Goal: Task Accomplishment & Management: Manage account settings

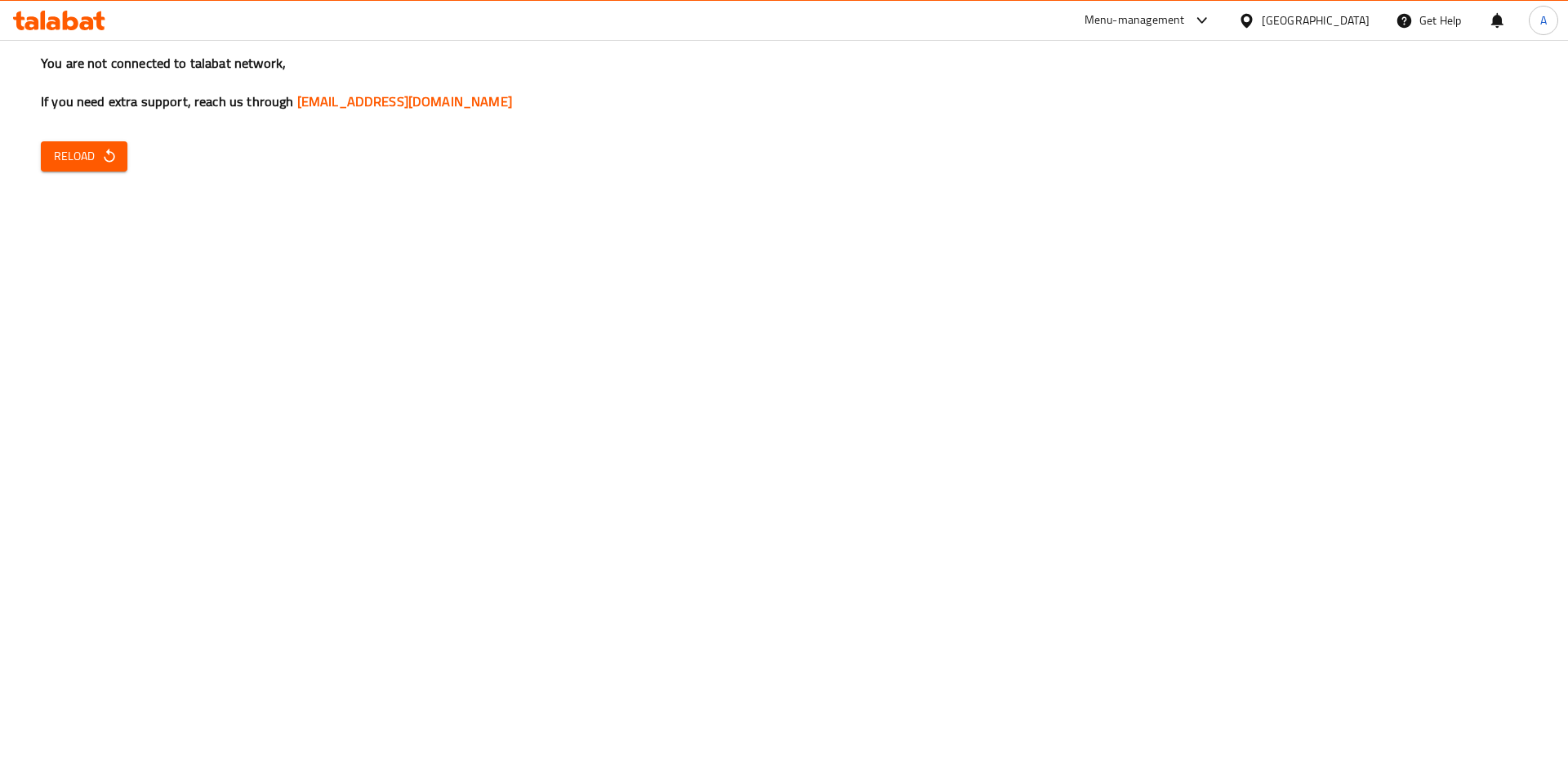
click at [76, 146] on span "Reload" at bounding box center [84, 156] width 61 height 21
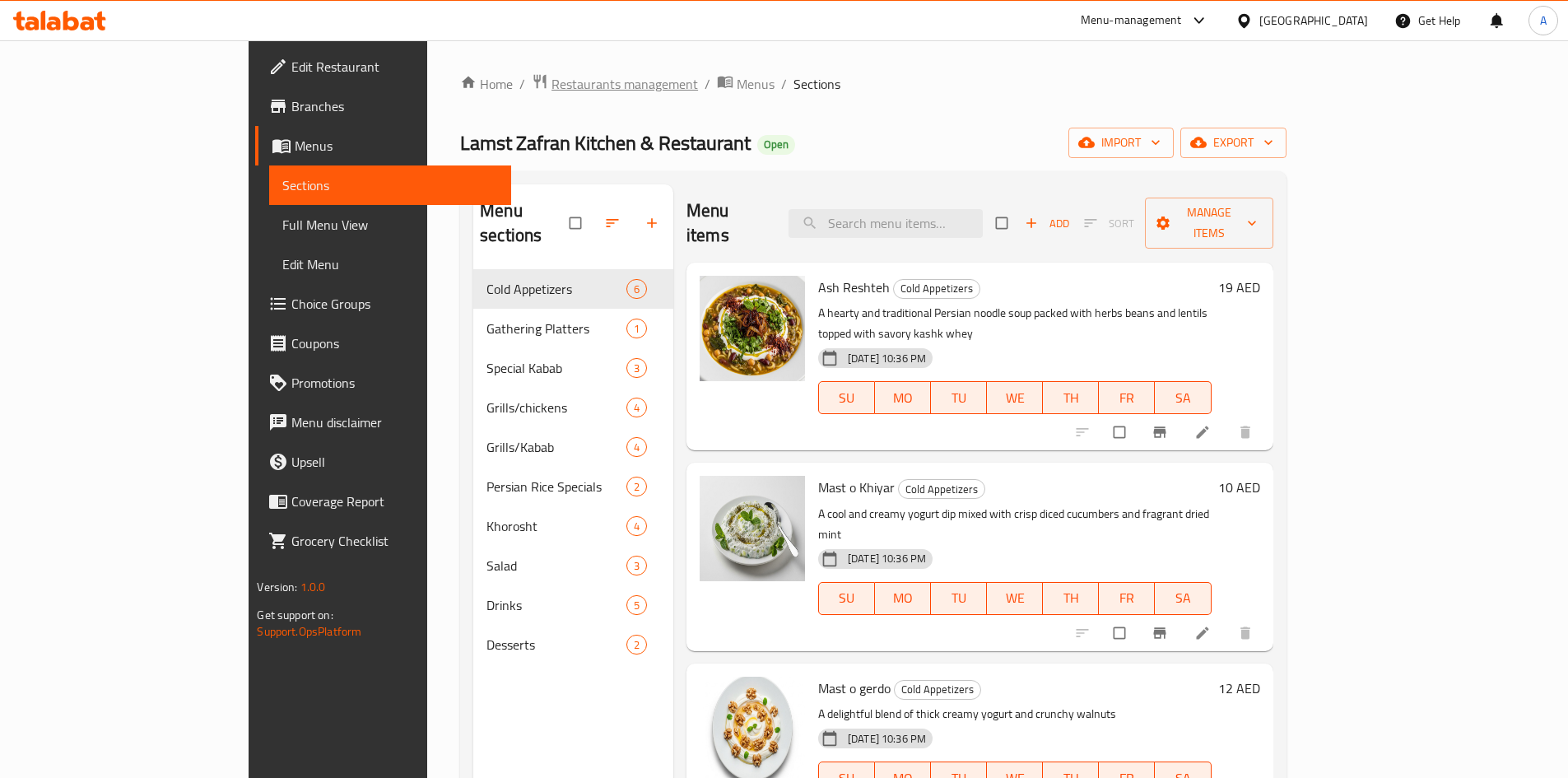
click at [552, 80] on span "Restaurants management" at bounding box center [624, 84] width 146 height 20
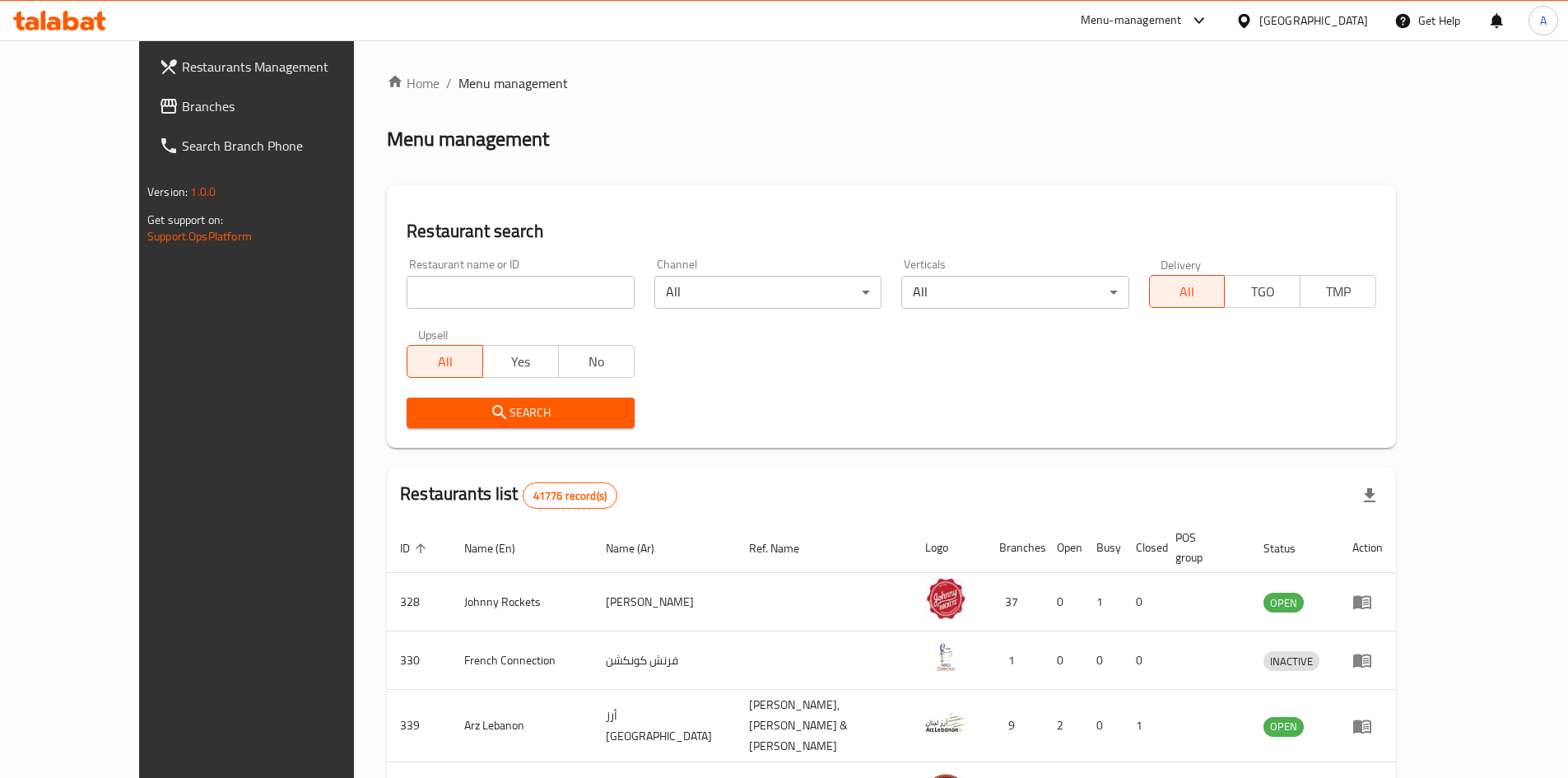
click at [407, 296] on input "search" at bounding box center [521, 292] width 228 height 33
type input "mashawi al hala"
click button "Search" at bounding box center [521, 412] width 228 height 31
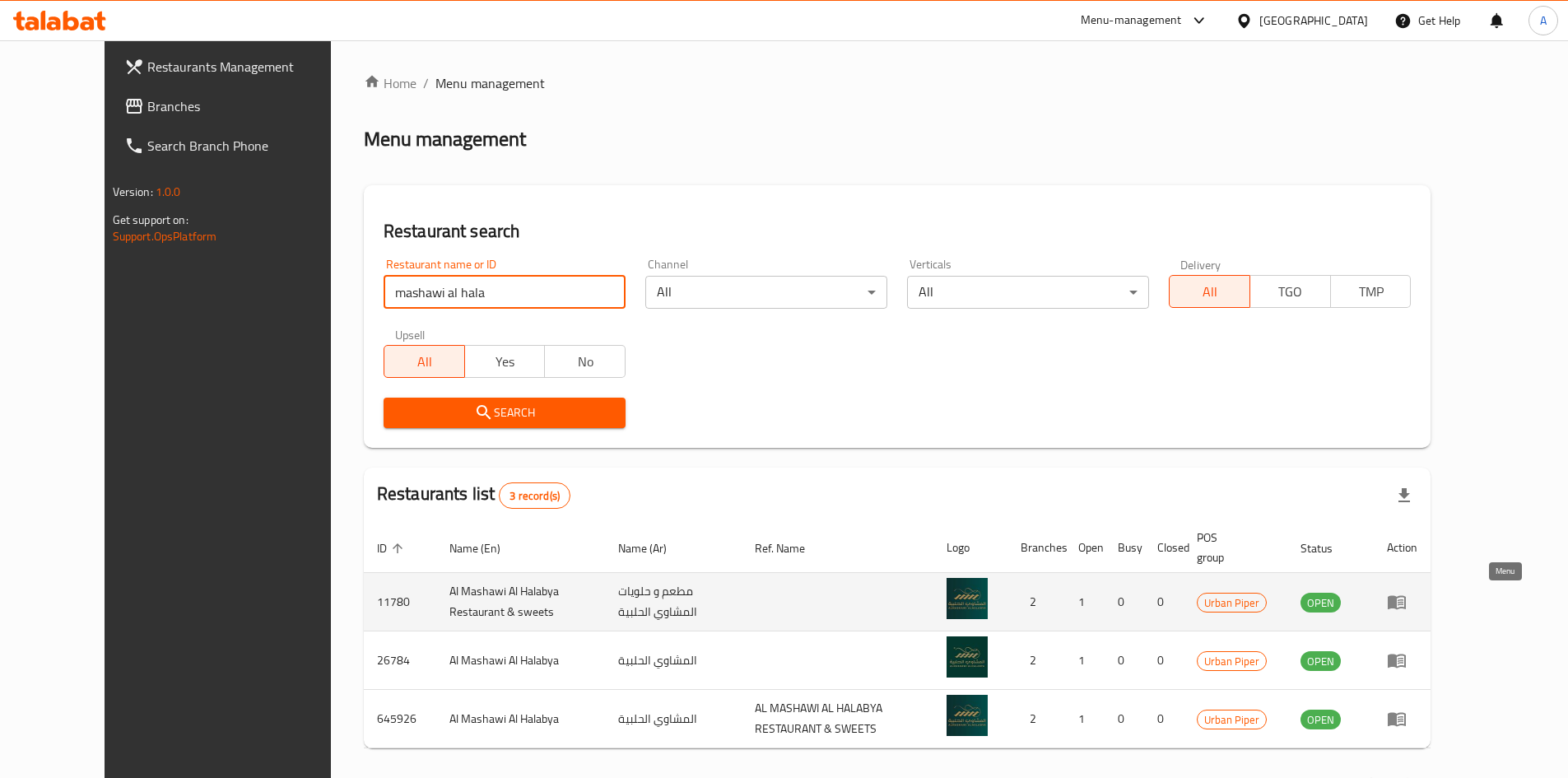
click at [1407, 592] on icon "enhanced table" at bounding box center [1397, 601] width 20 height 20
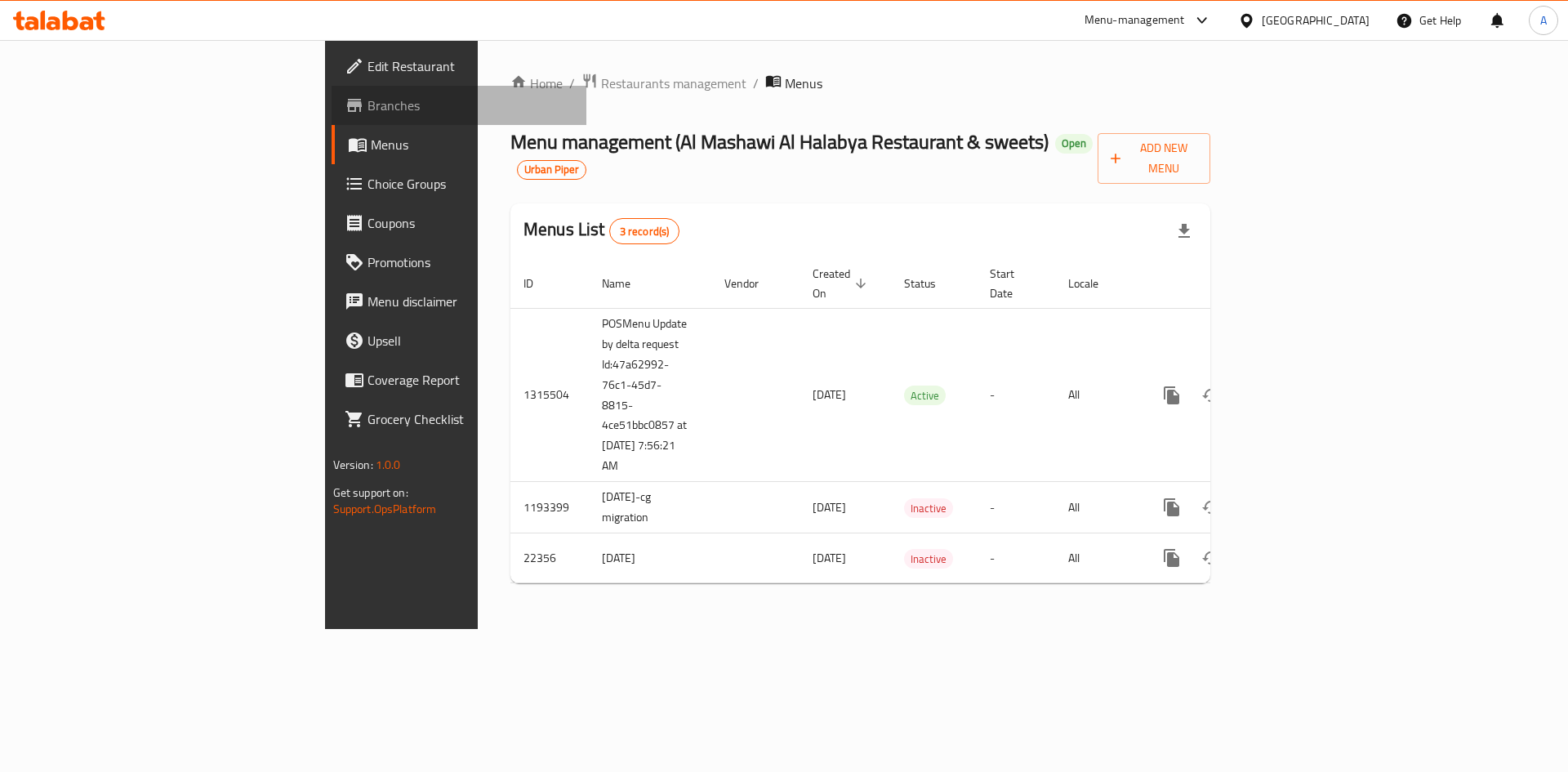
click at [367, 101] on span "Branches" at bounding box center [471, 105] width 207 height 20
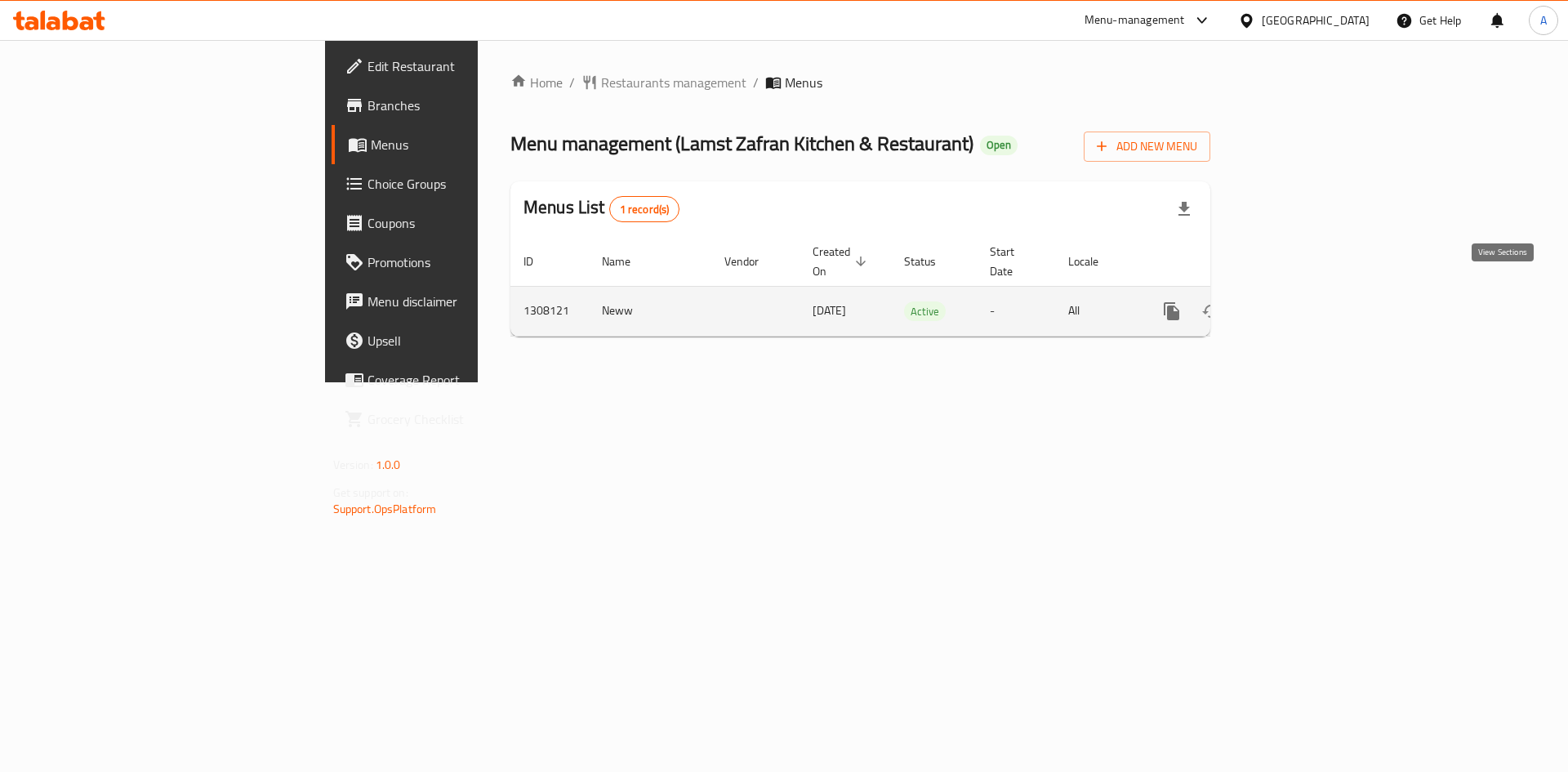
click at [1296, 304] on icon "enhanced table" at bounding box center [1288, 311] width 15 height 15
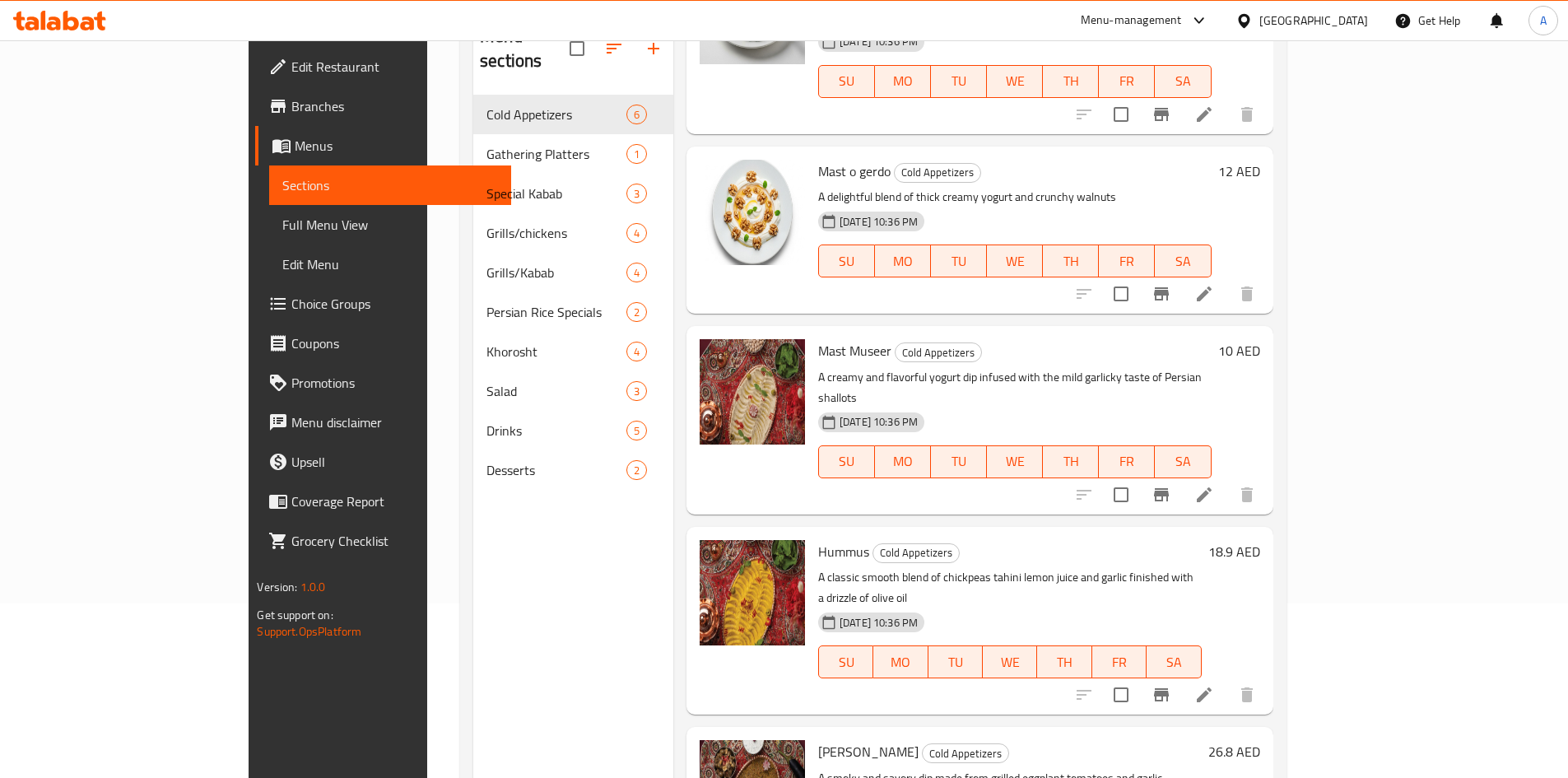
scroll to position [230, 0]
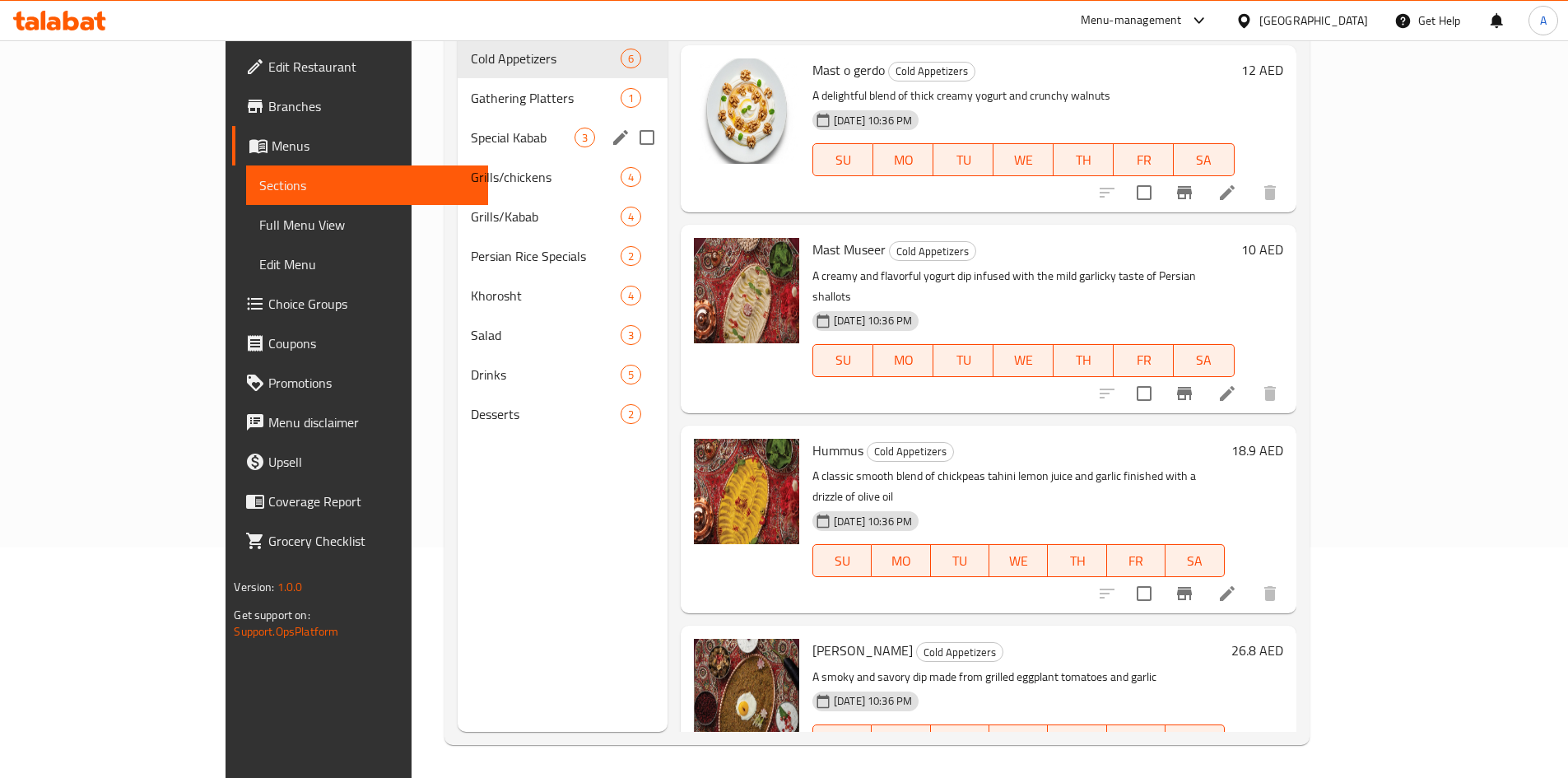
click at [471, 128] on span "Special Kabab" at bounding box center [523, 137] width 103 height 20
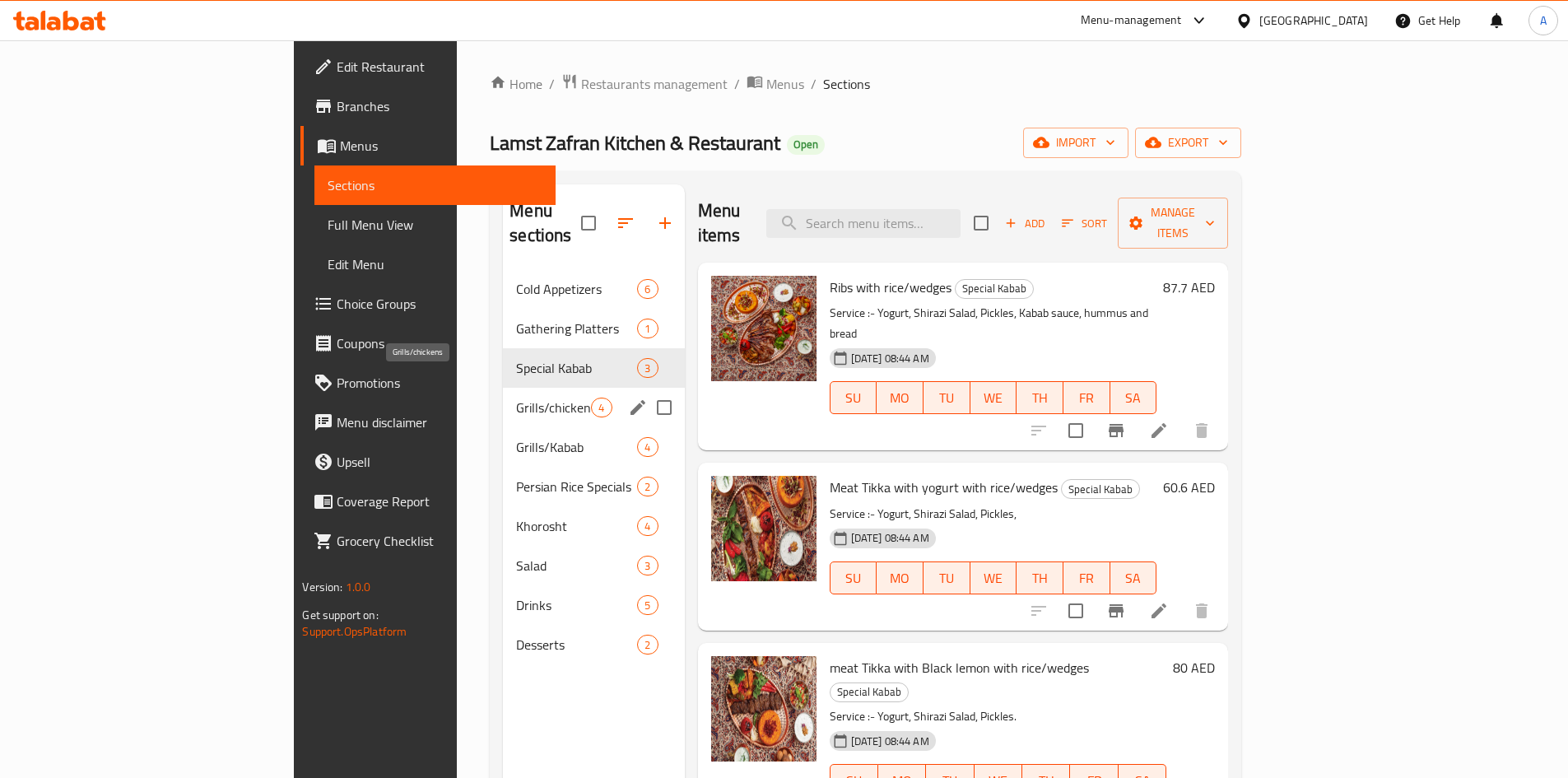
click at [517, 397] on span "Grills/chickens" at bounding box center [554, 407] width 75 height 20
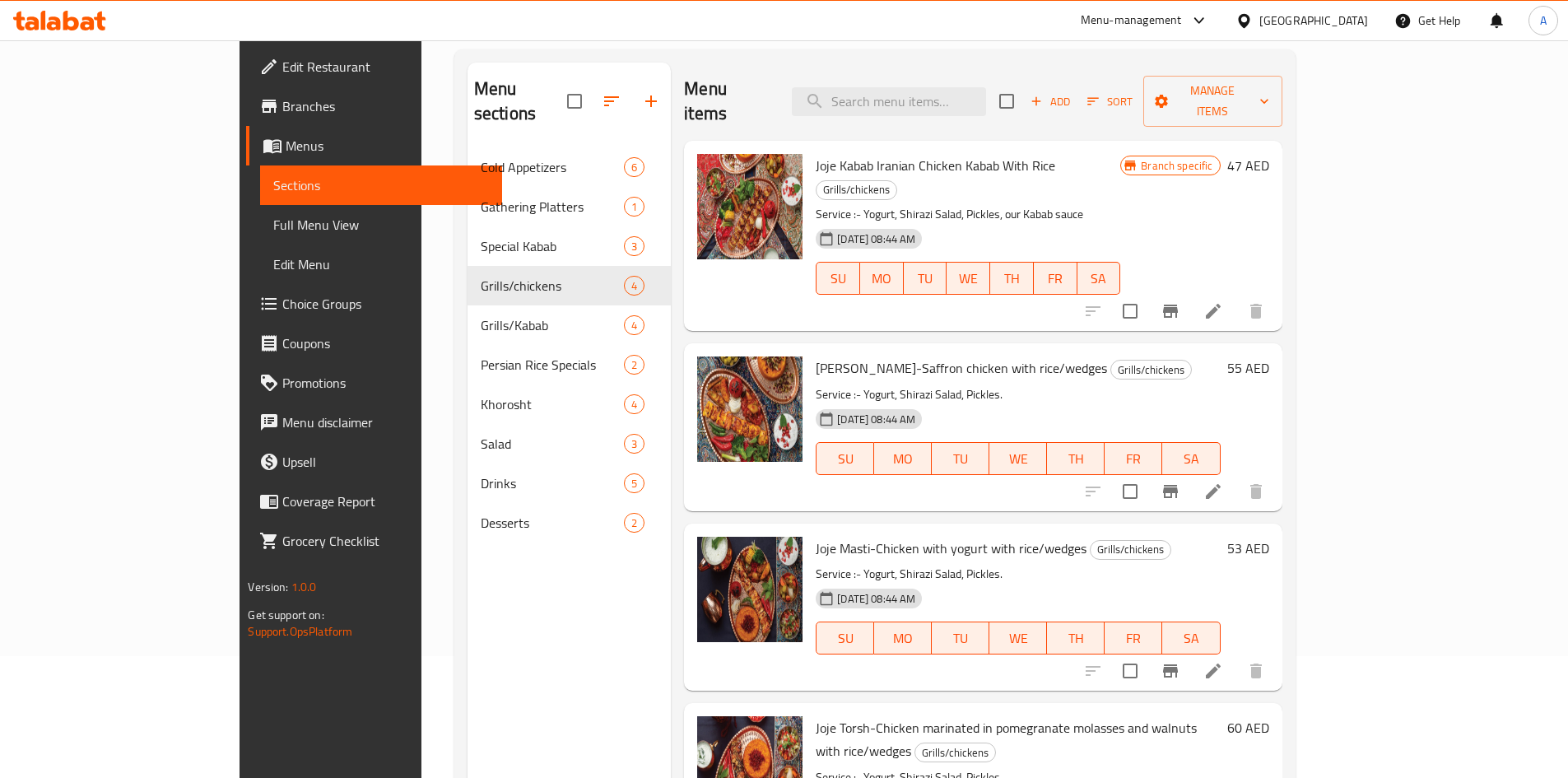
scroll to position [230, 0]
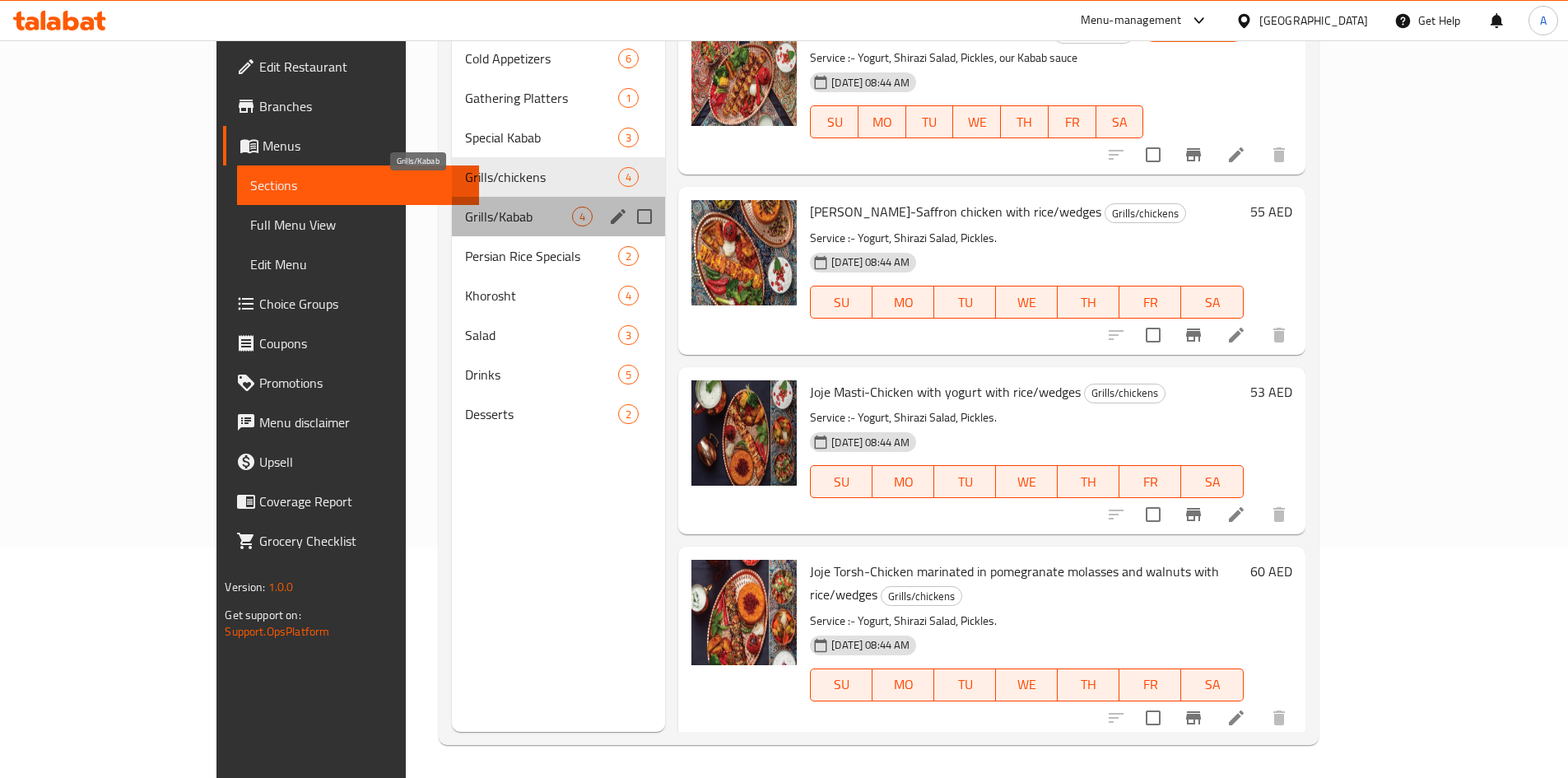
click at [465, 207] on span "Grills/Kabab" at bounding box center [518, 216] width 107 height 20
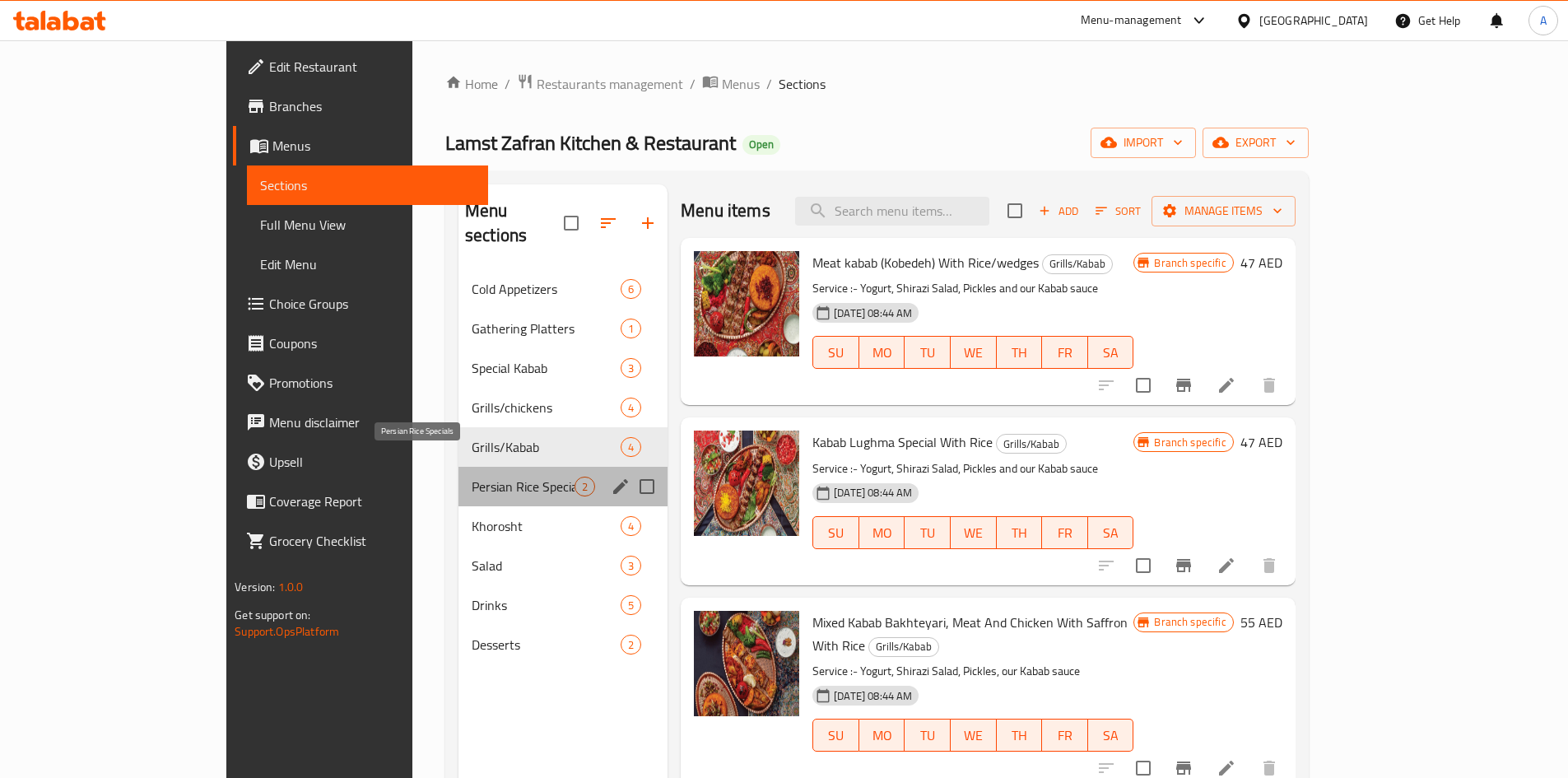
click at [472, 476] on span "Persian Rice Specials" at bounding box center [524, 486] width 103 height 20
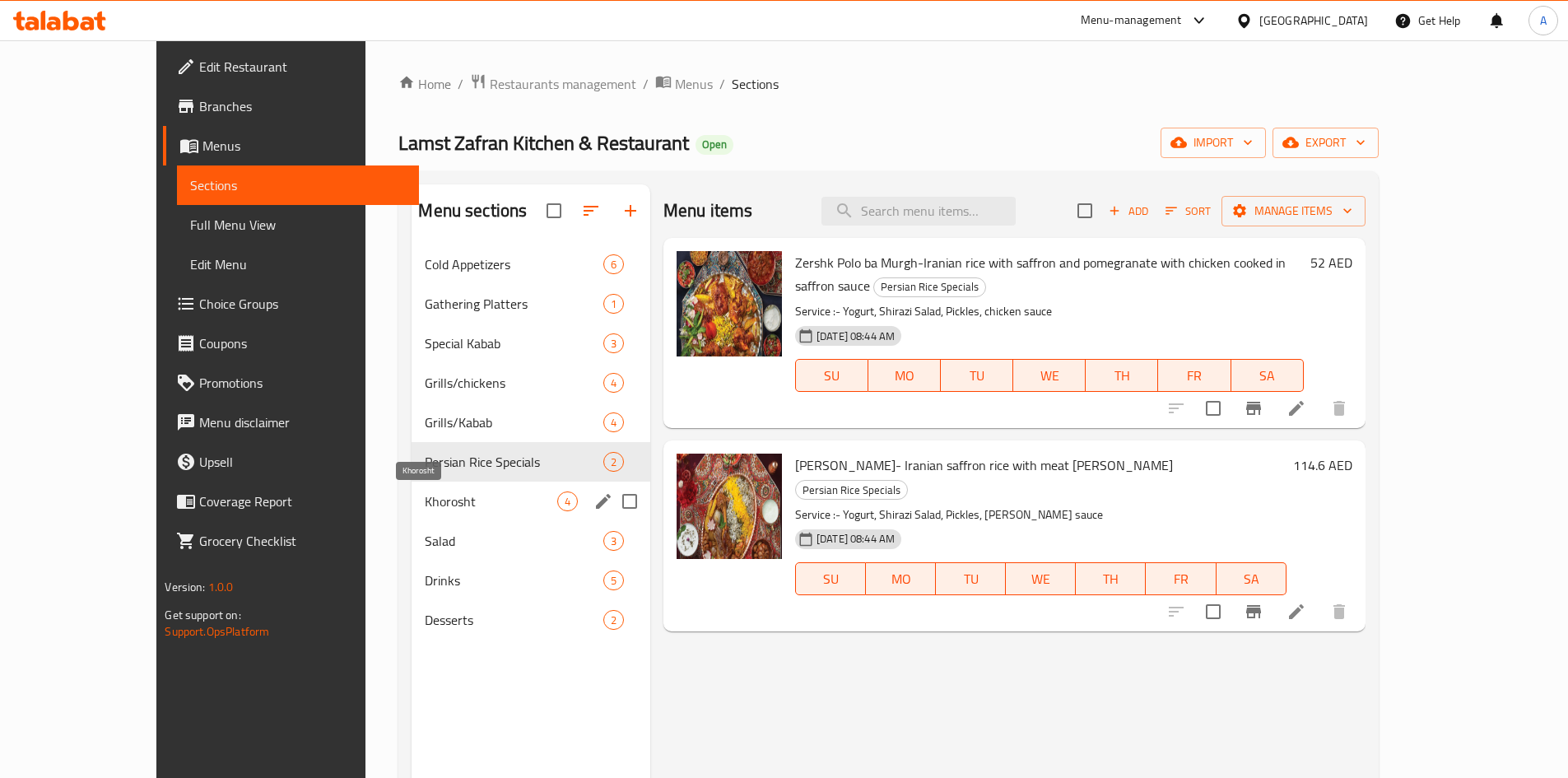
click at [425, 502] on span "Khorosht" at bounding box center [490, 501] width 131 height 20
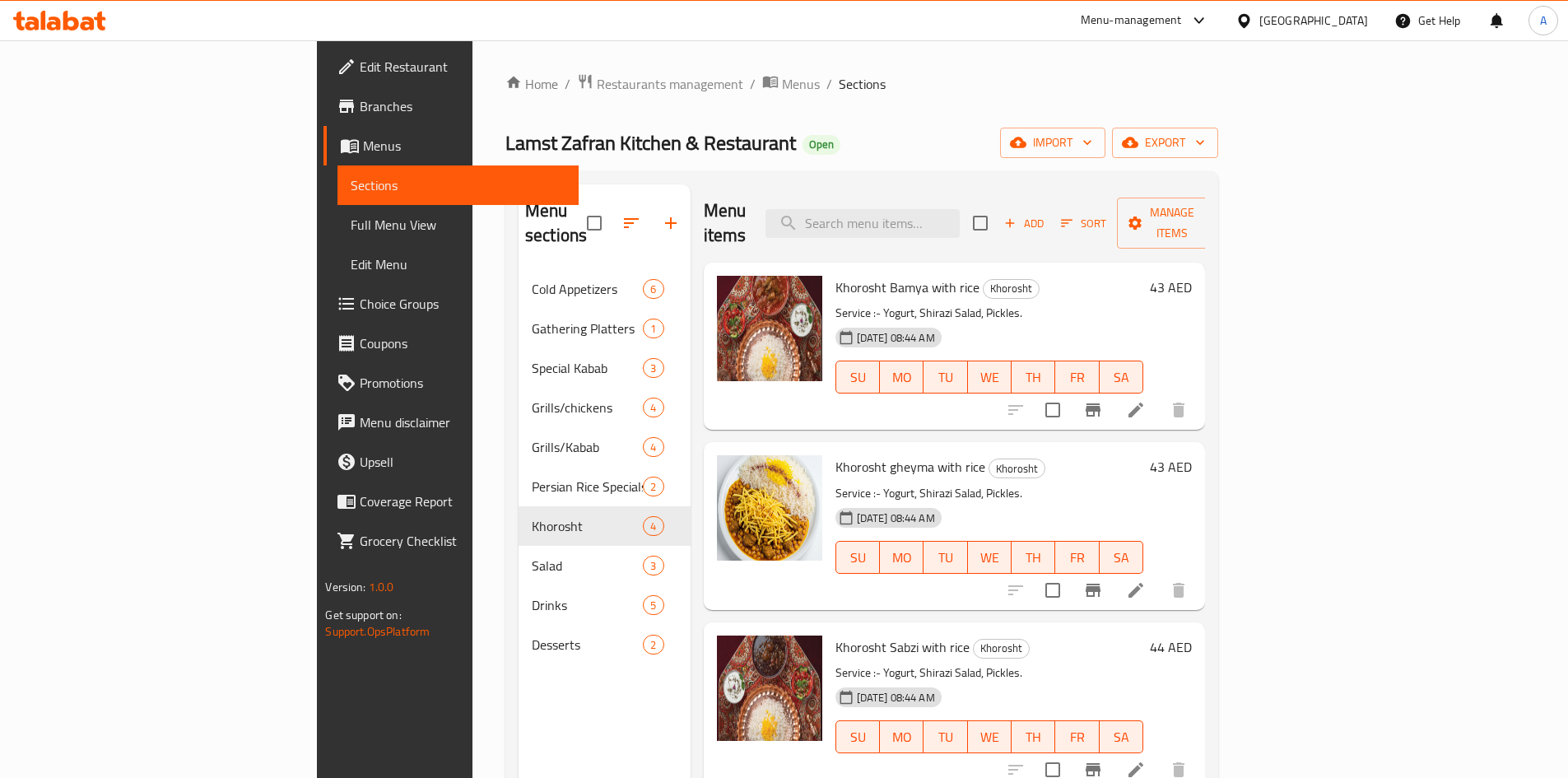
scroll to position [230, 0]
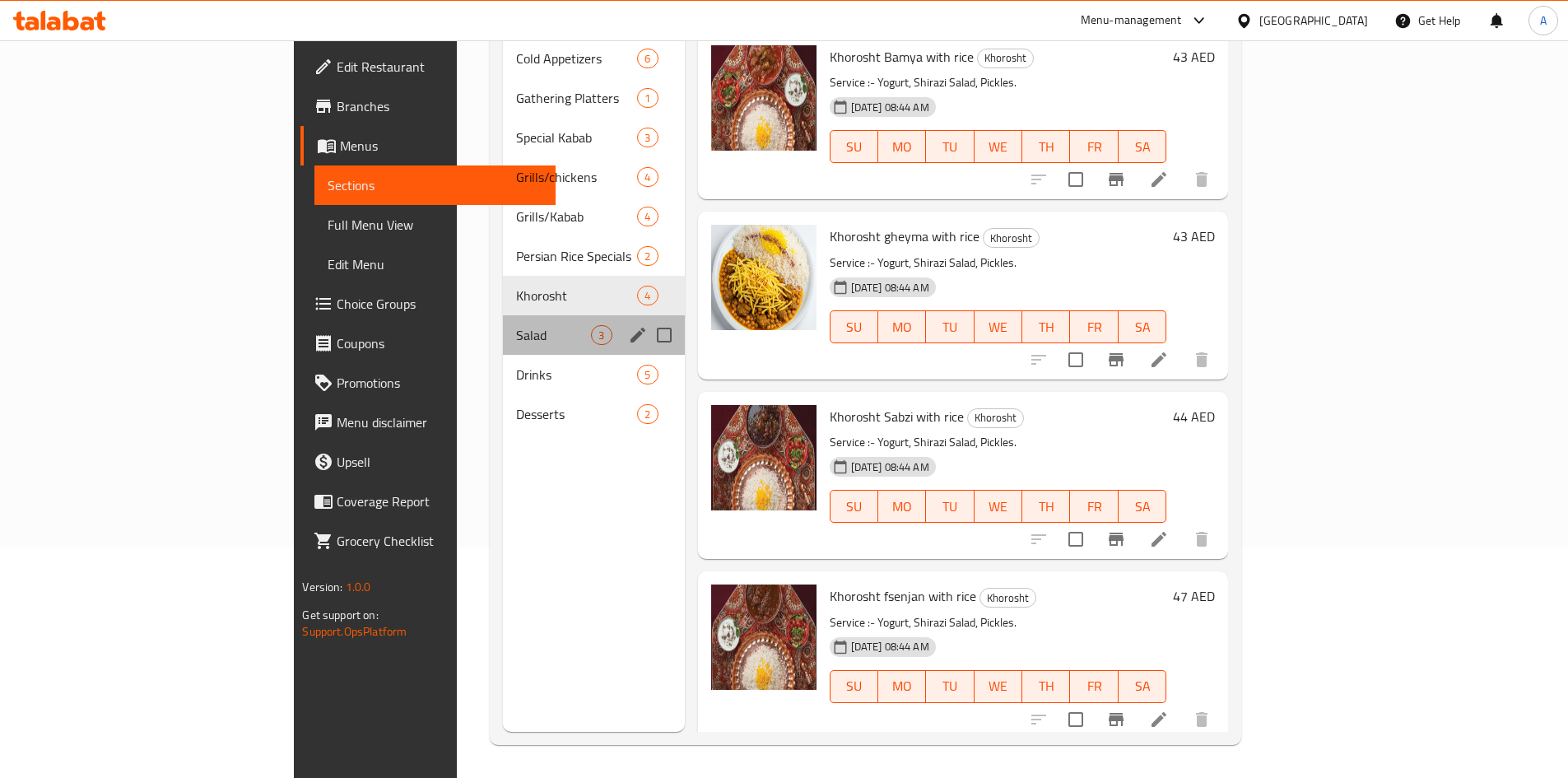
click at [503, 320] on div "Salad 3" at bounding box center [594, 334] width 181 height 39
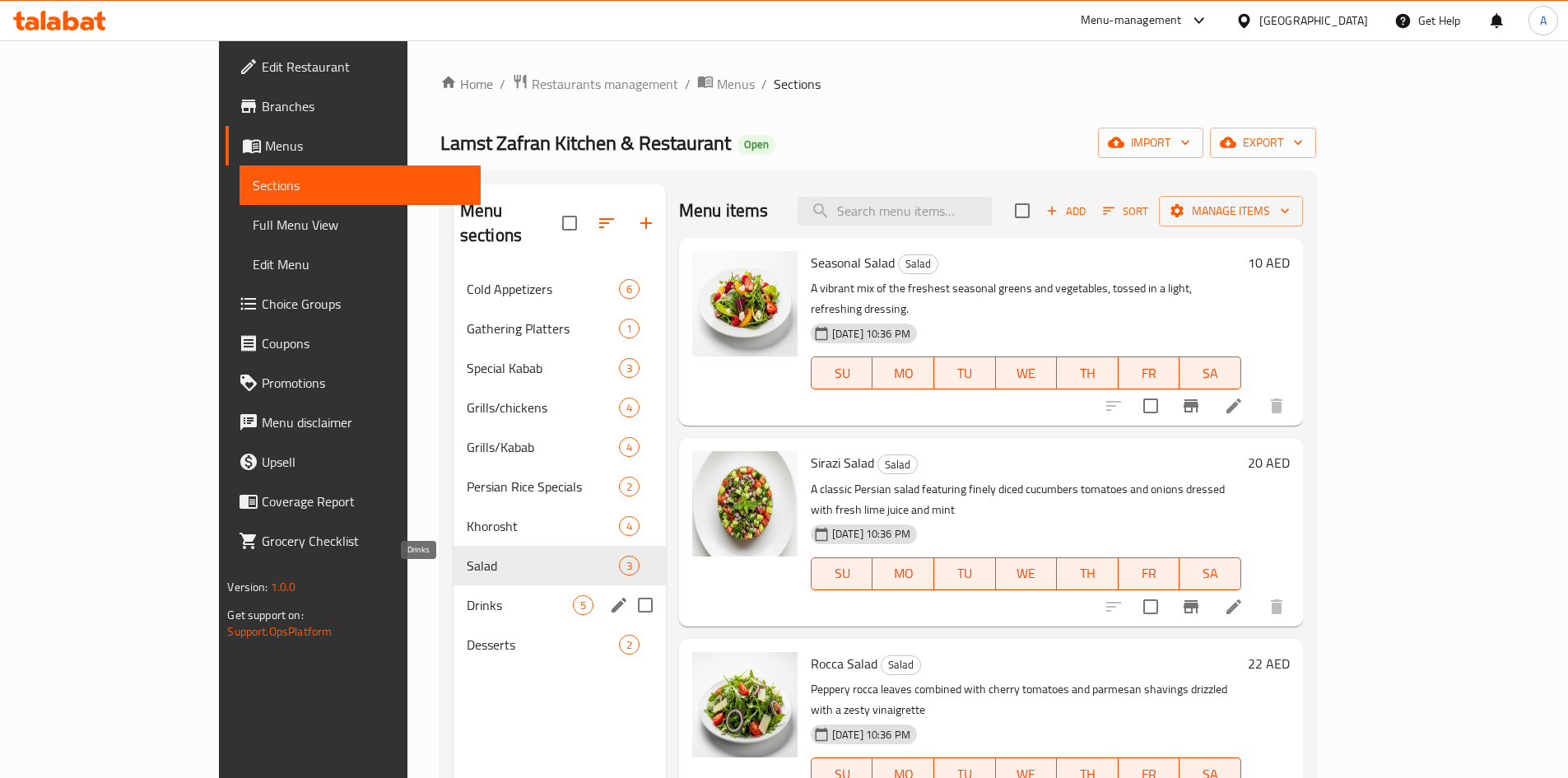
click at [467, 595] on span "Drinks" at bounding box center [519, 605] width 106 height 20
